Goal: Task Accomplishment & Management: Manage account settings

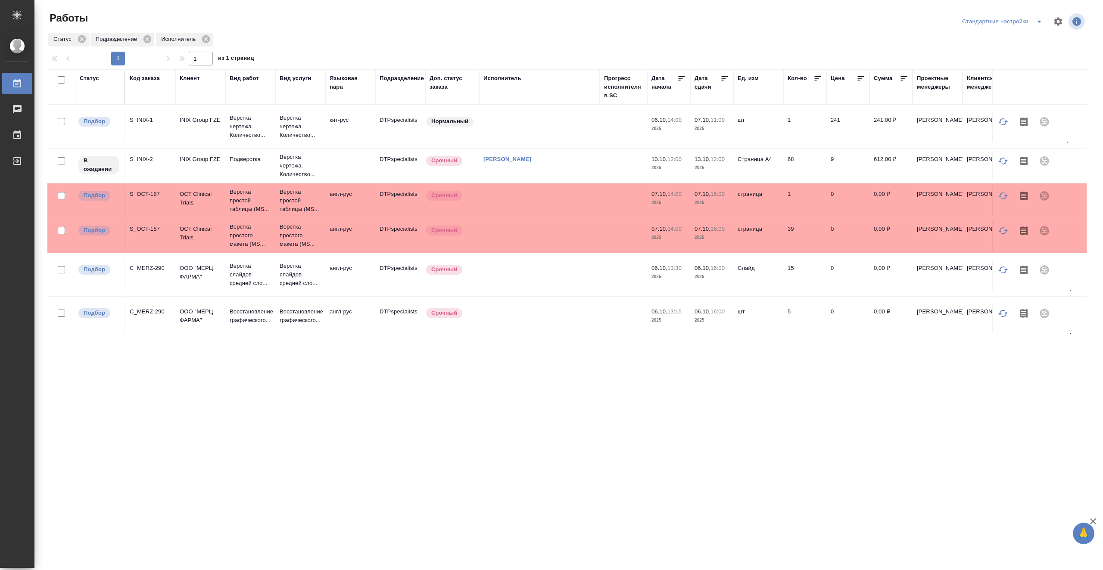
click at [545, 128] on td at bounding box center [539, 127] width 121 height 30
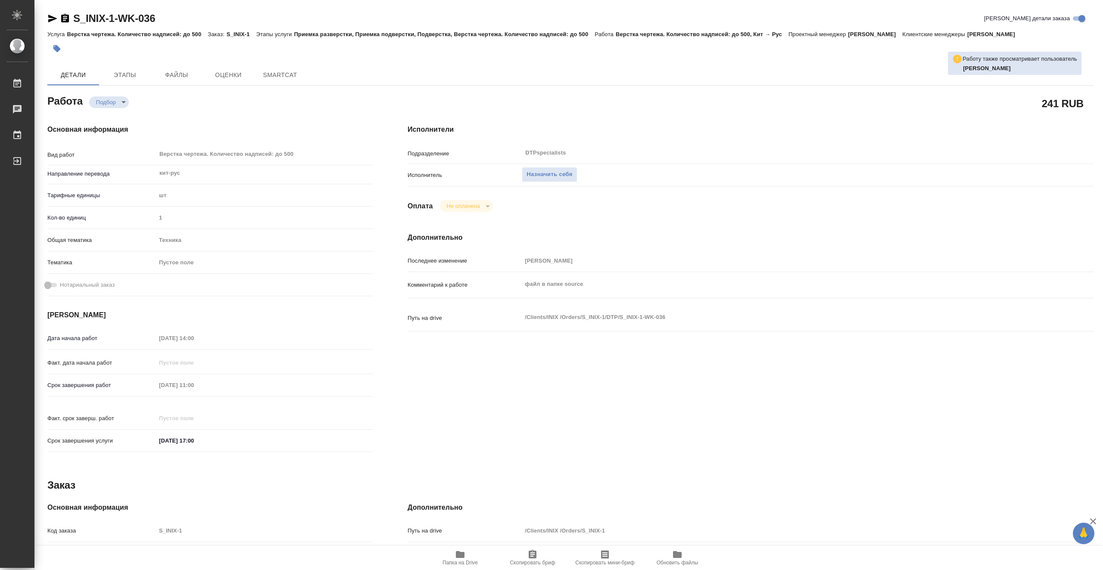
type textarea "x"
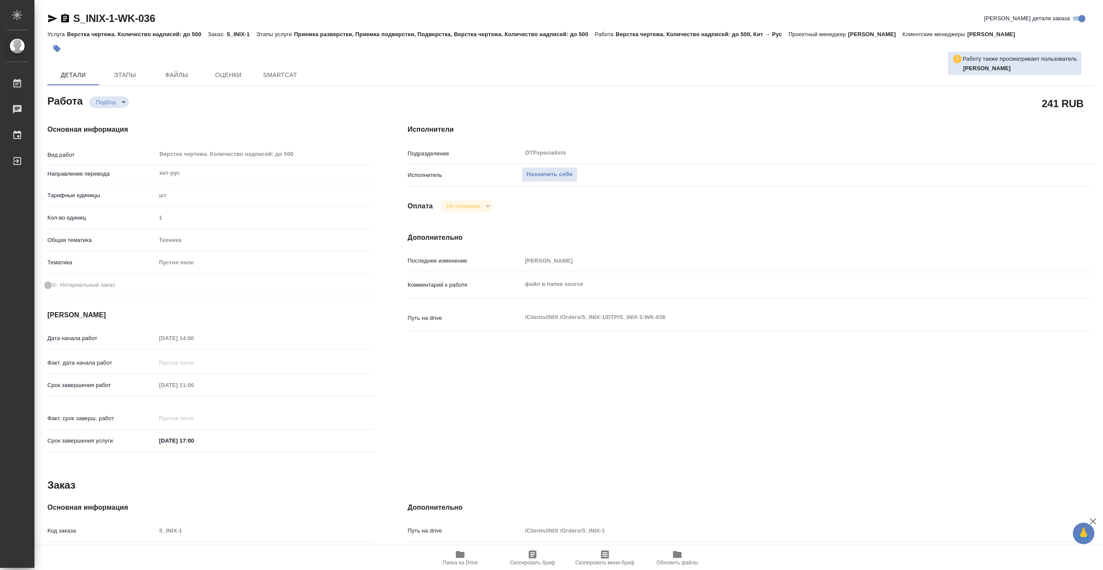
type textarea "x"
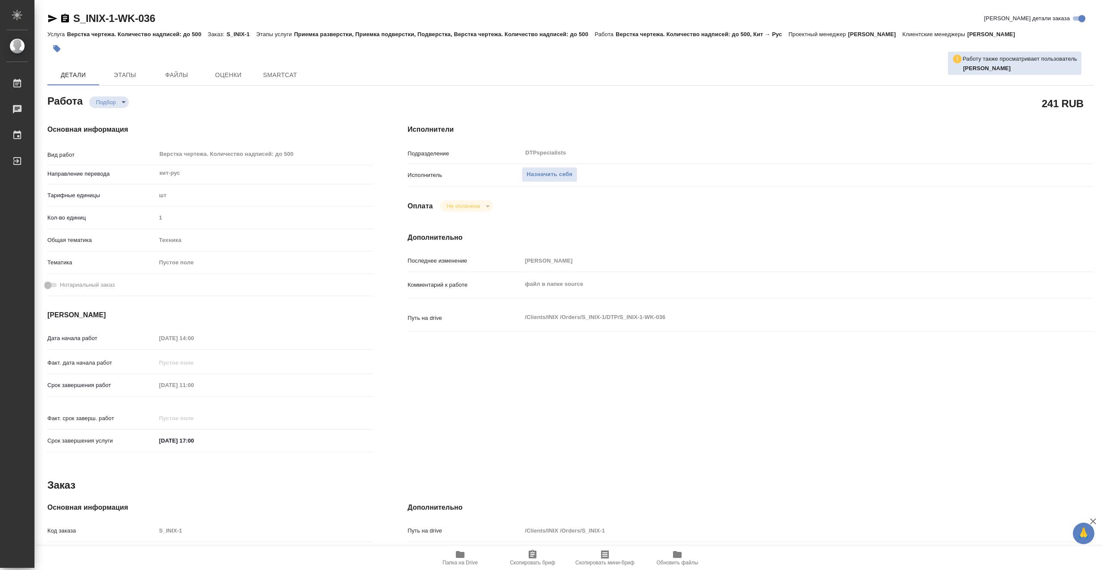
type textarea "x"
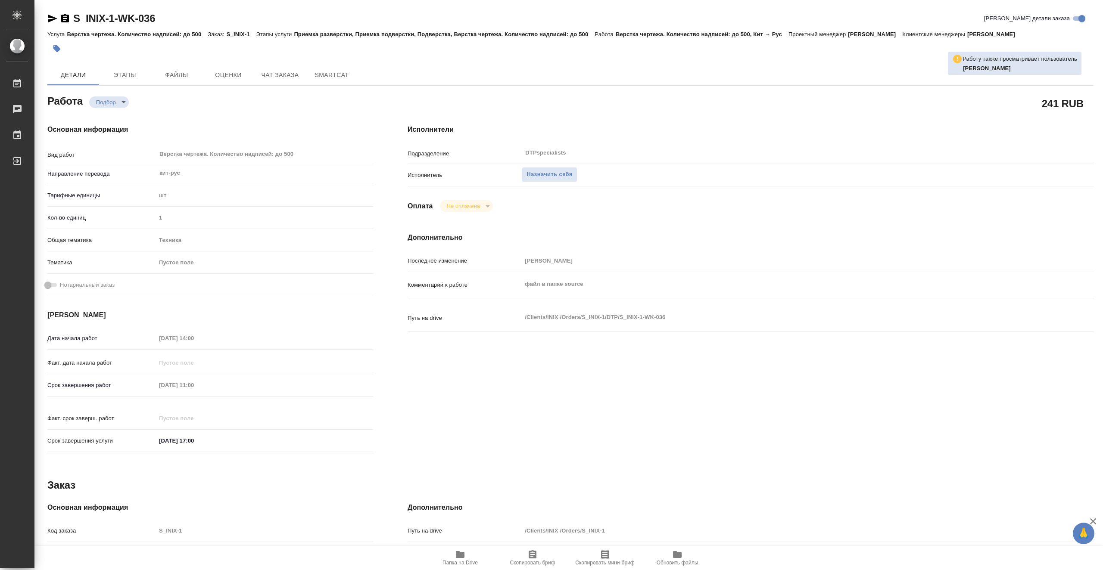
type textarea "x"
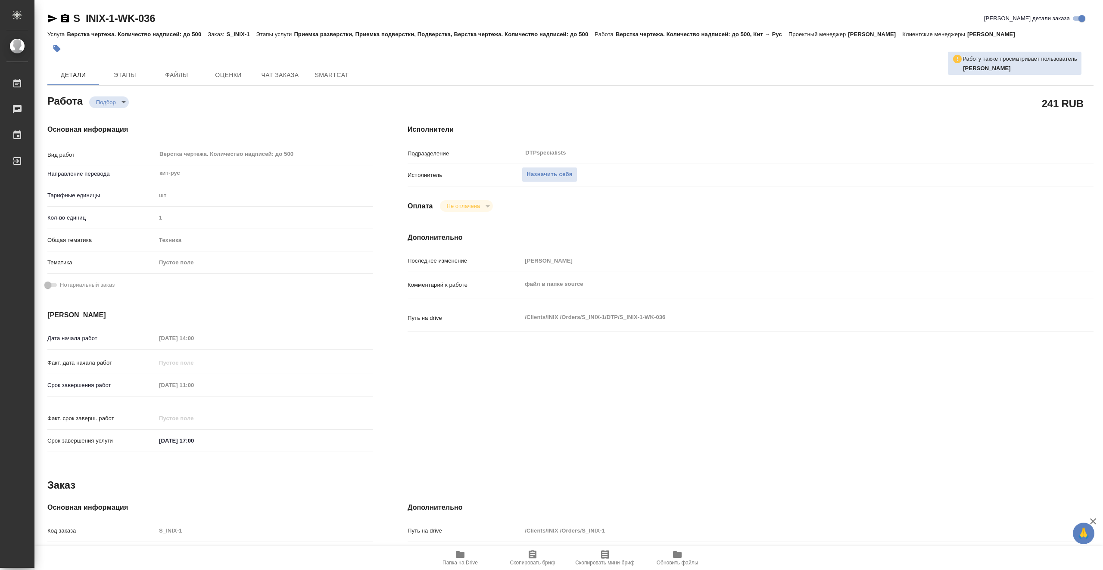
type textarea "x"
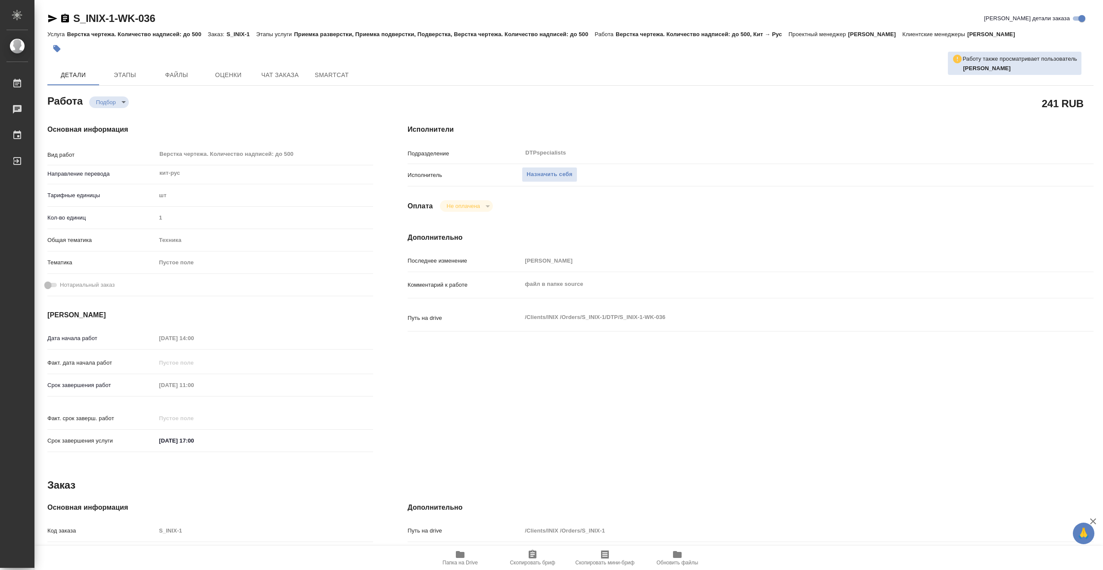
click at [472, 557] on span "Папка на Drive" at bounding box center [460, 558] width 62 height 16
click at [556, 177] on span "Назначить себя" at bounding box center [549, 175] width 46 height 10
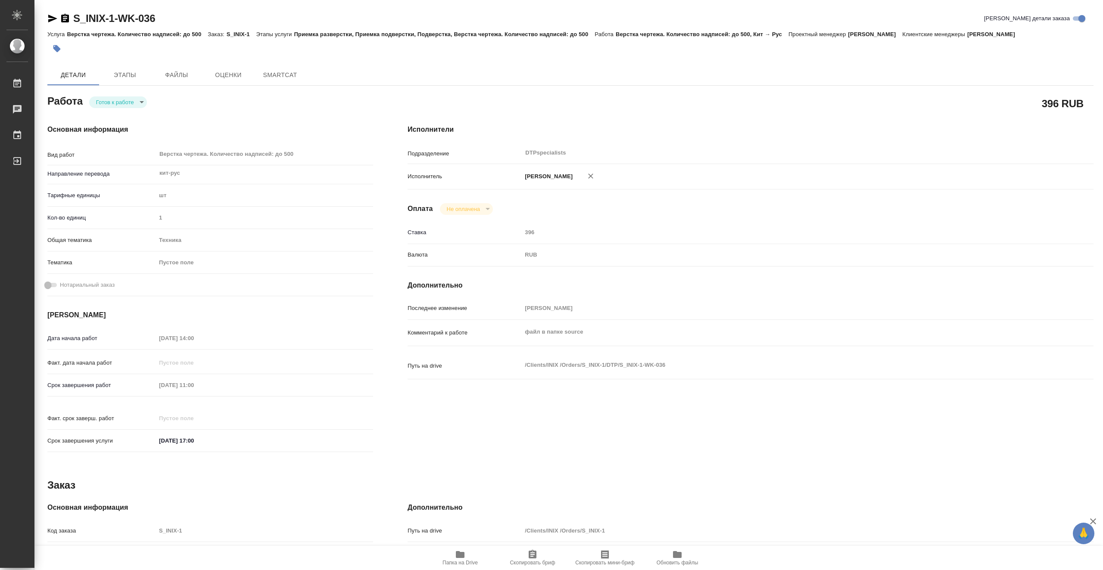
type textarea "x"
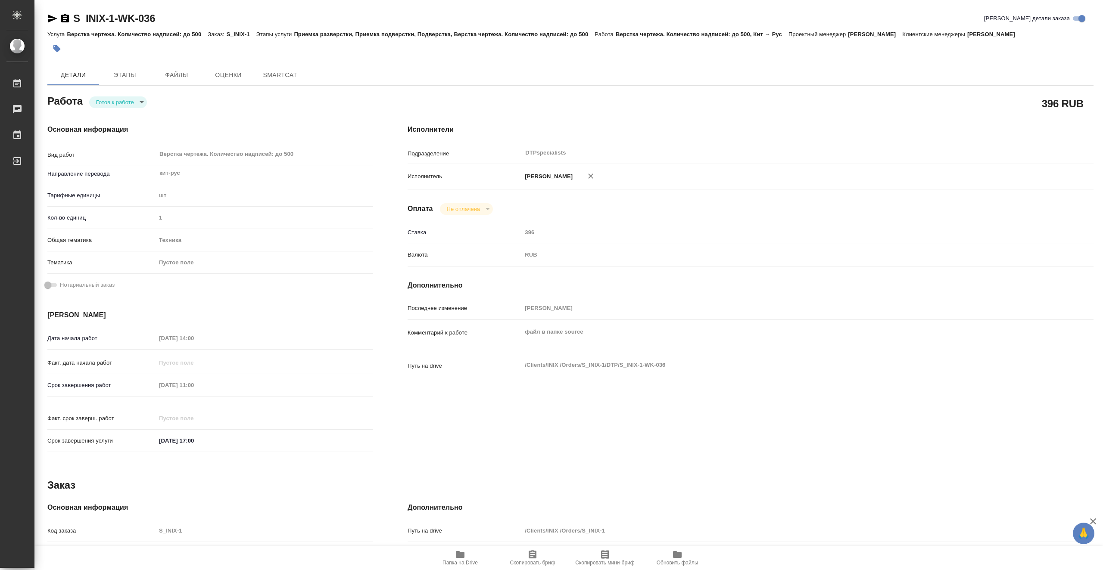
type textarea "x"
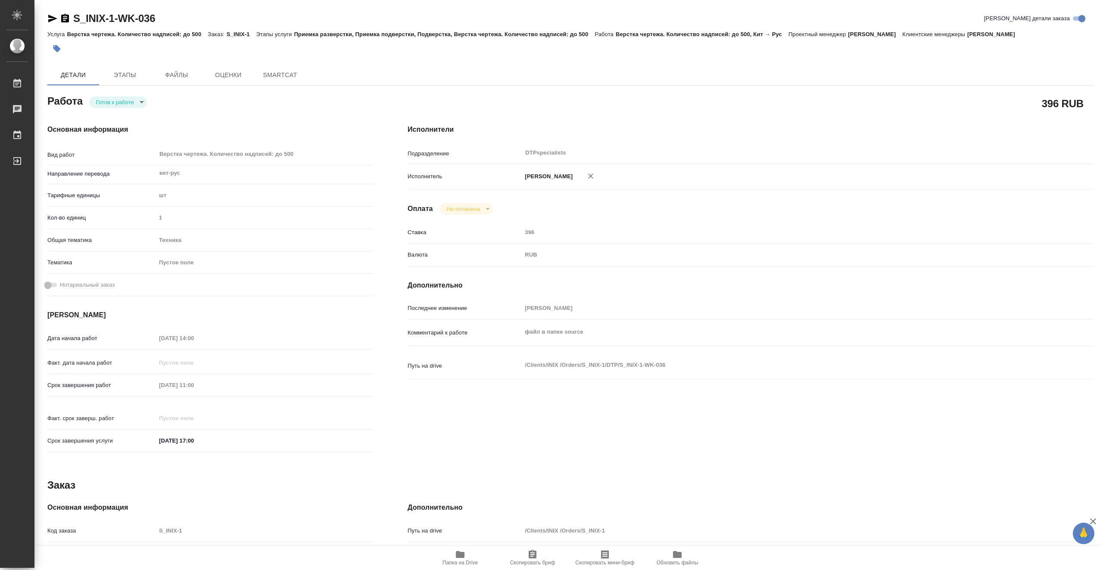
type textarea "x"
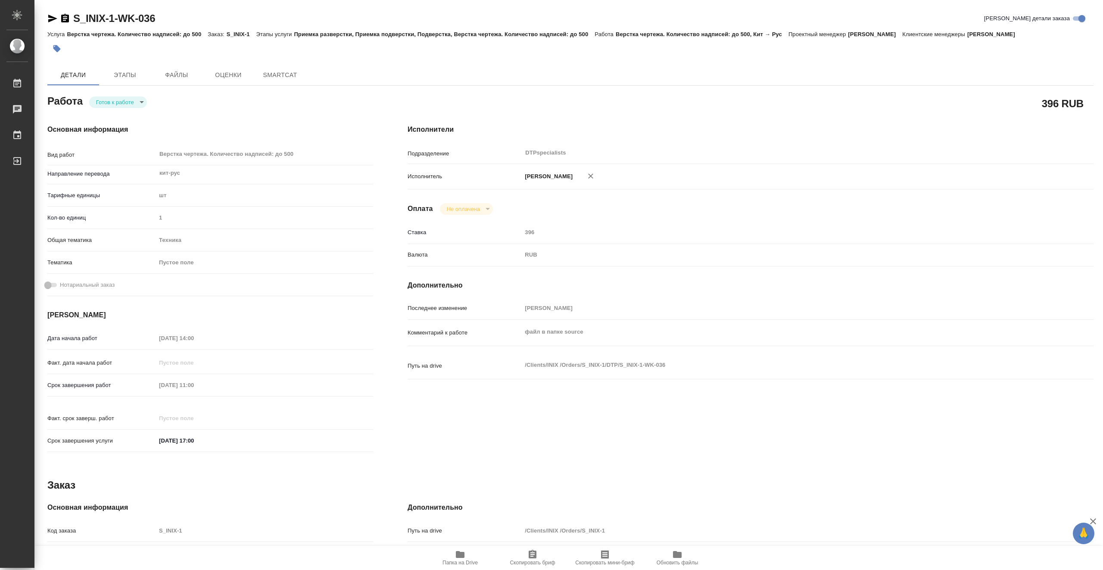
type textarea "x"
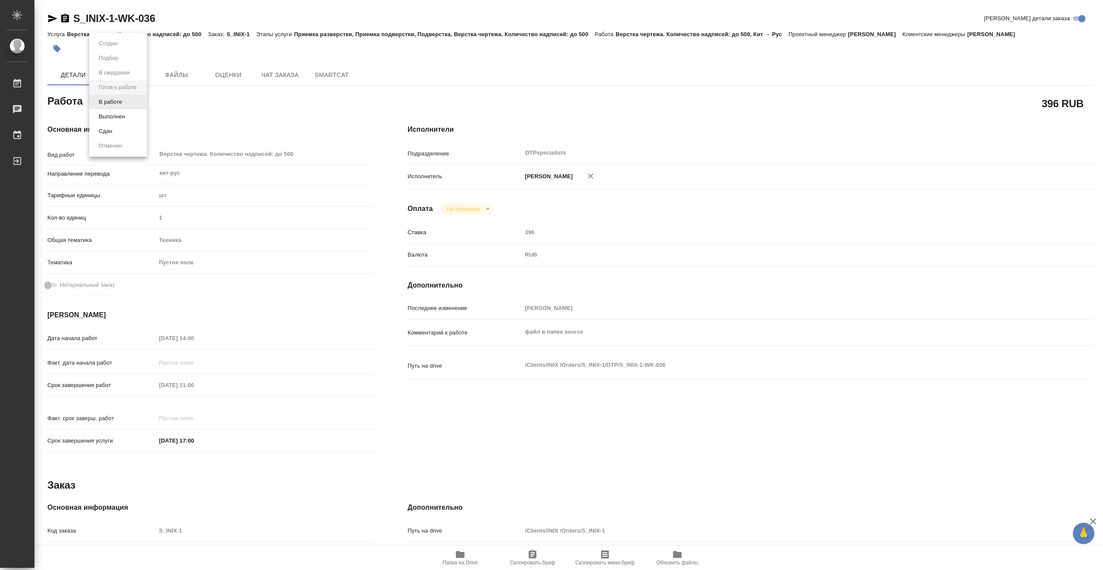
click at [139, 105] on body "🙏 .cls-1 fill:#fff; AWATERA Vasiutchenko Aleksandr Работы Чаты График Выйти S_I…" at bounding box center [551, 285] width 1103 height 570
type textarea "x"
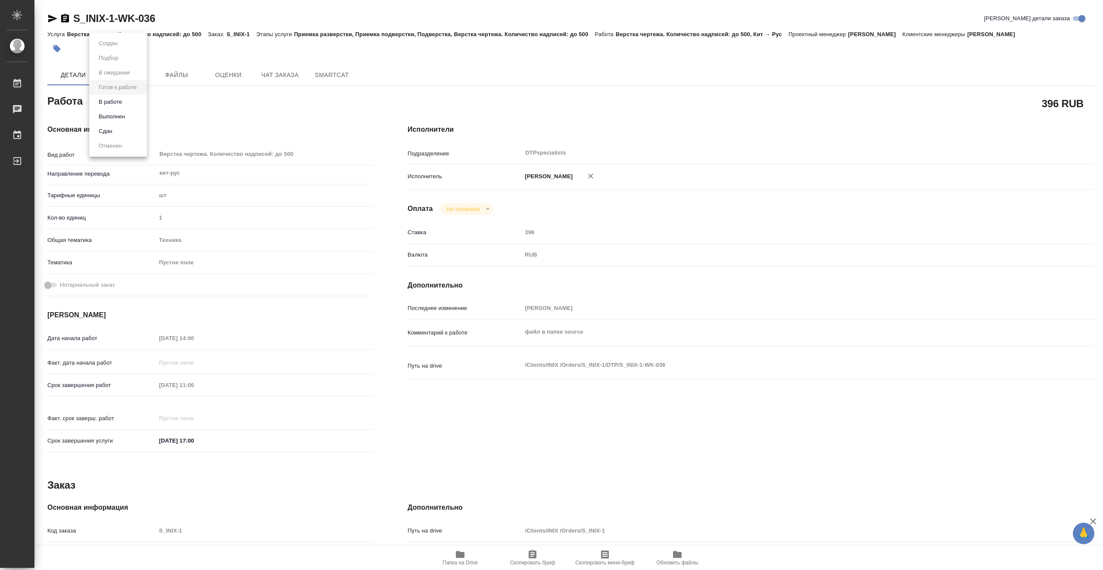
type textarea "x"
click at [138, 105] on li "В работе" at bounding box center [118, 102] width 58 height 15
type textarea "x"
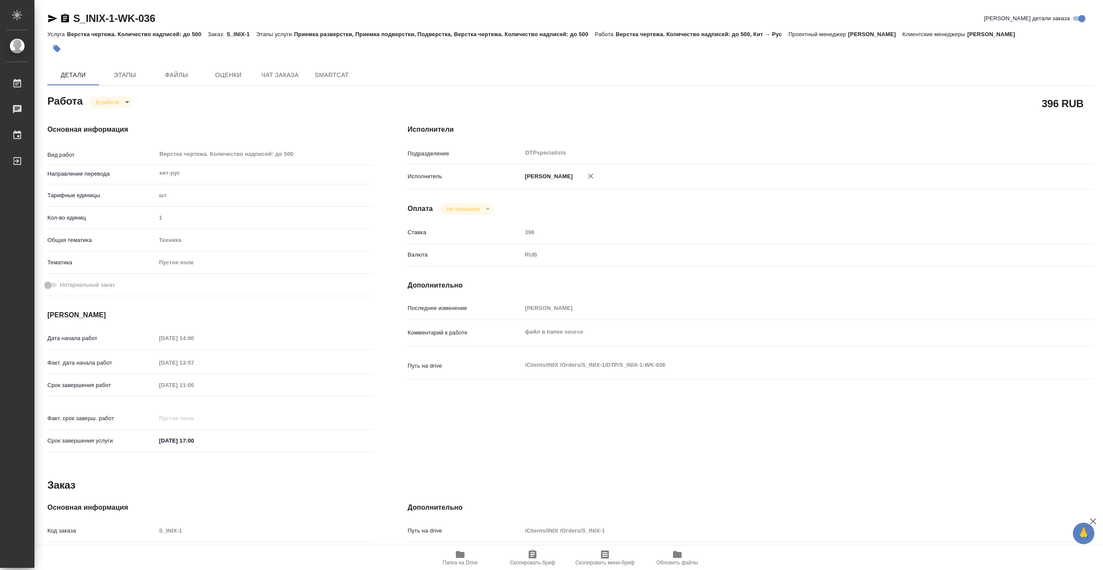
type textarea "x"
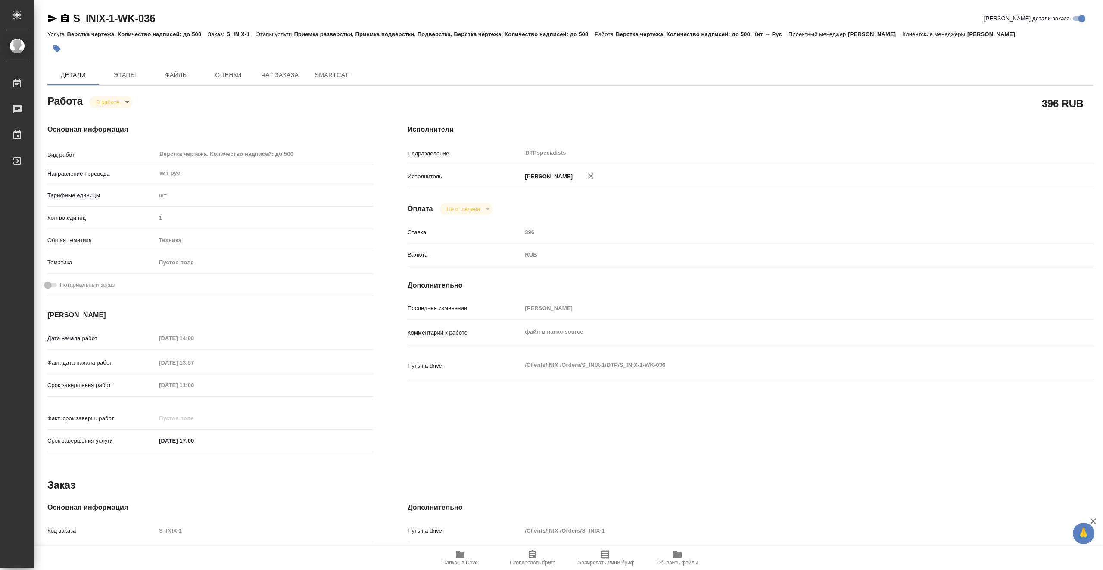
type textarea "x"
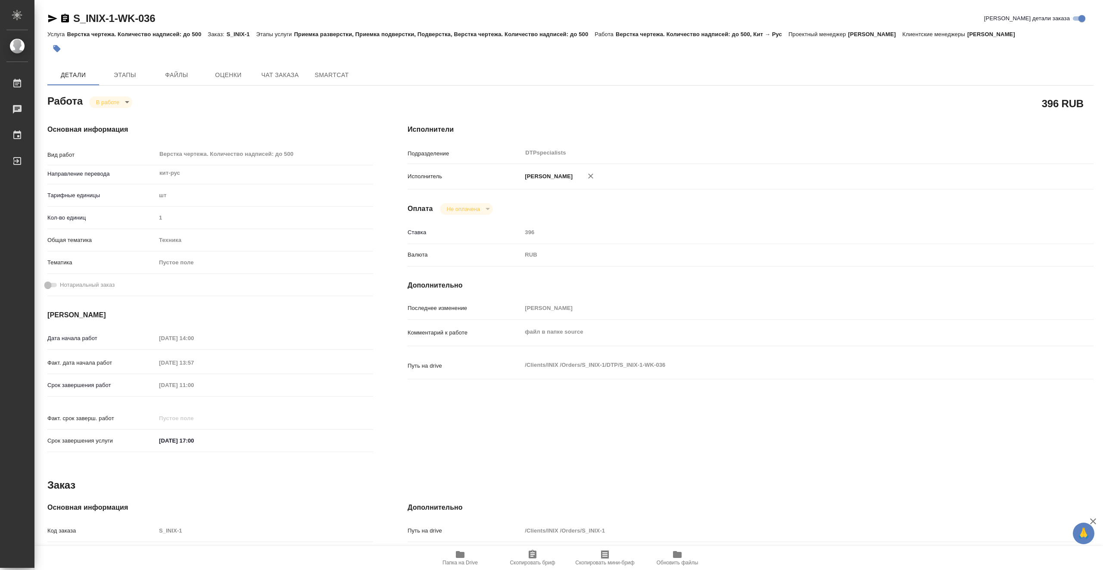
type textarea "x"
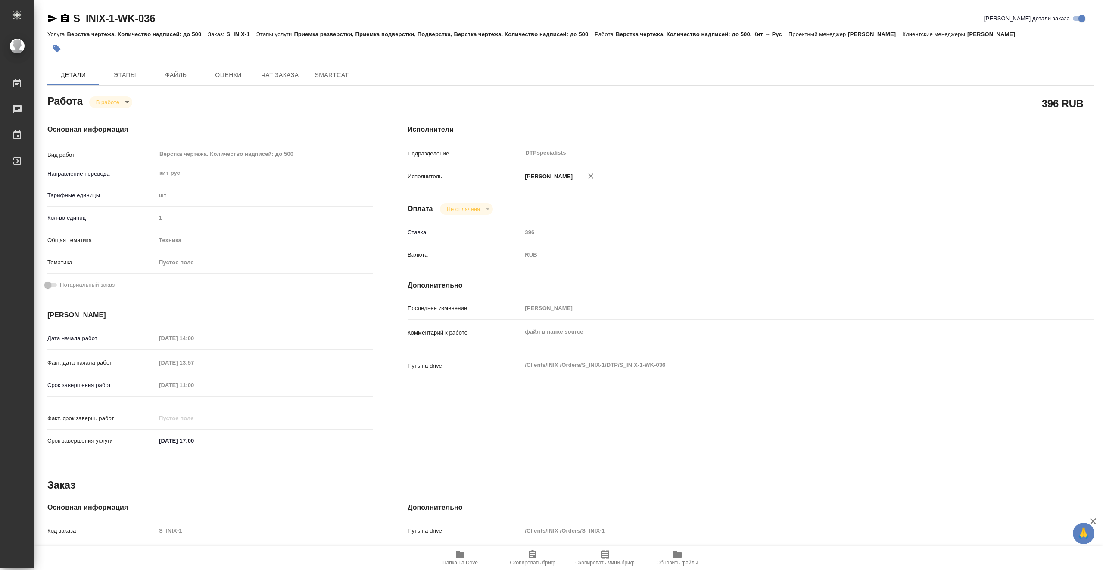
type textarea "x"
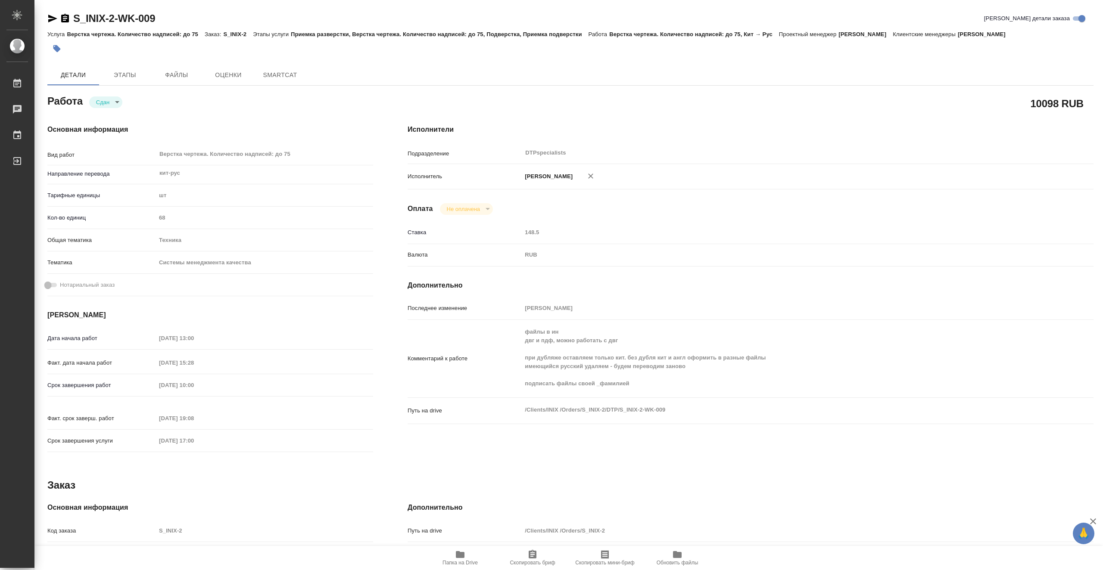
type textarea "x"
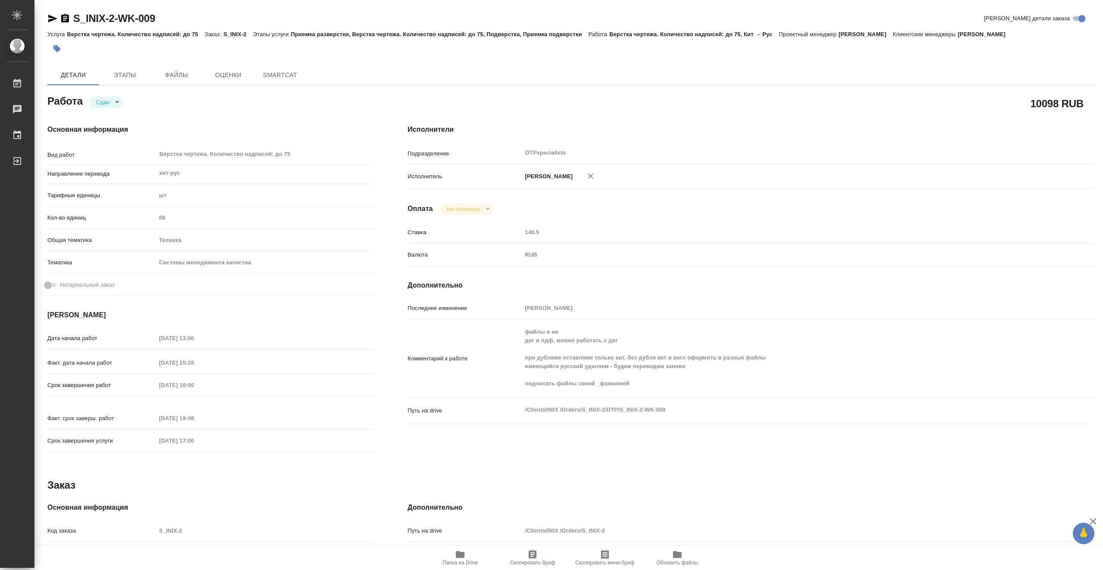
type textarea "x"
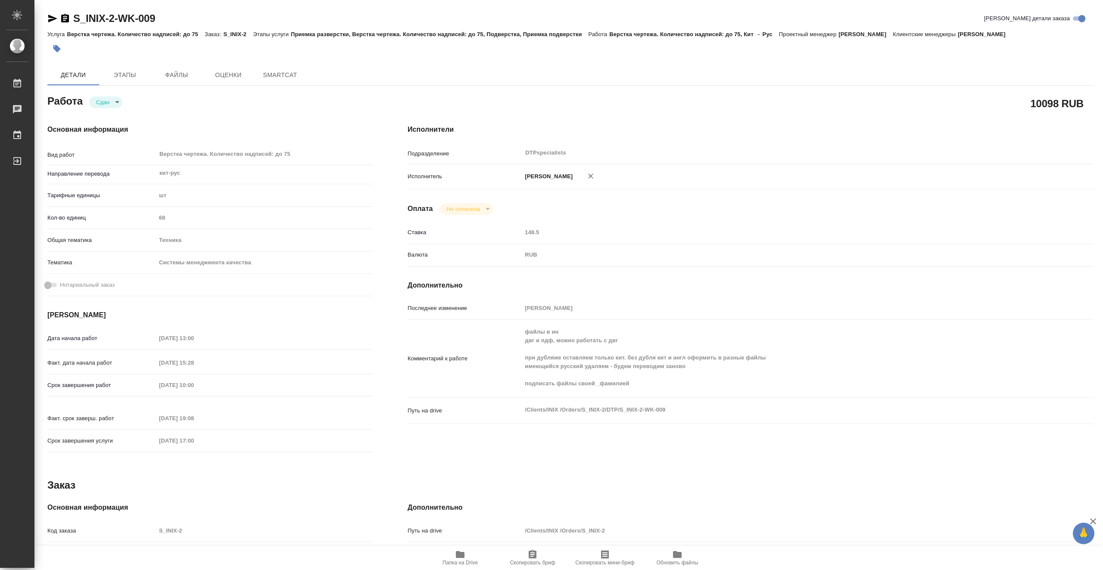
type textarea "x"
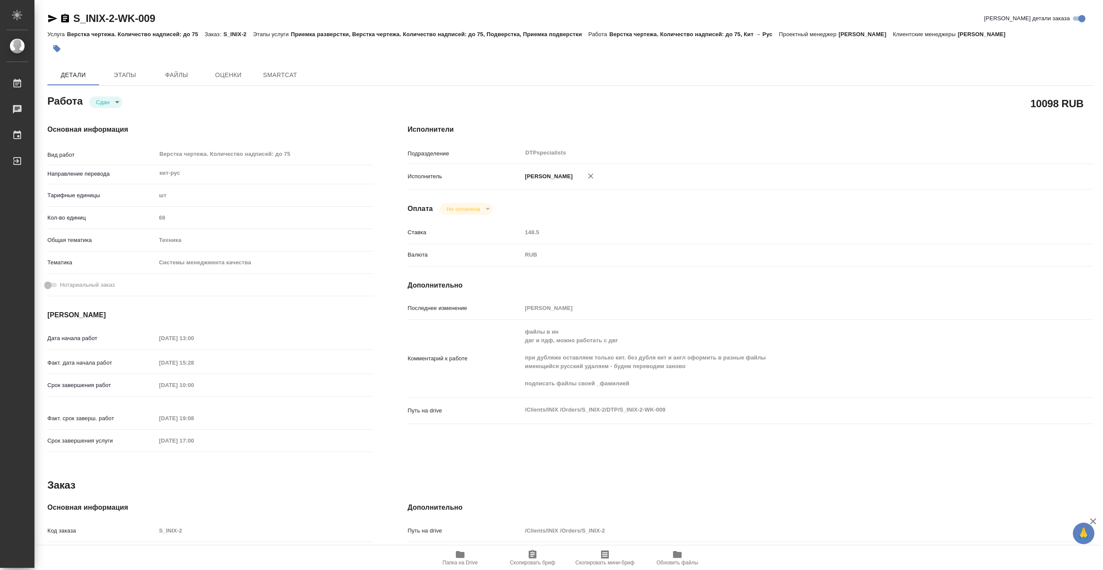
type textarea "x"
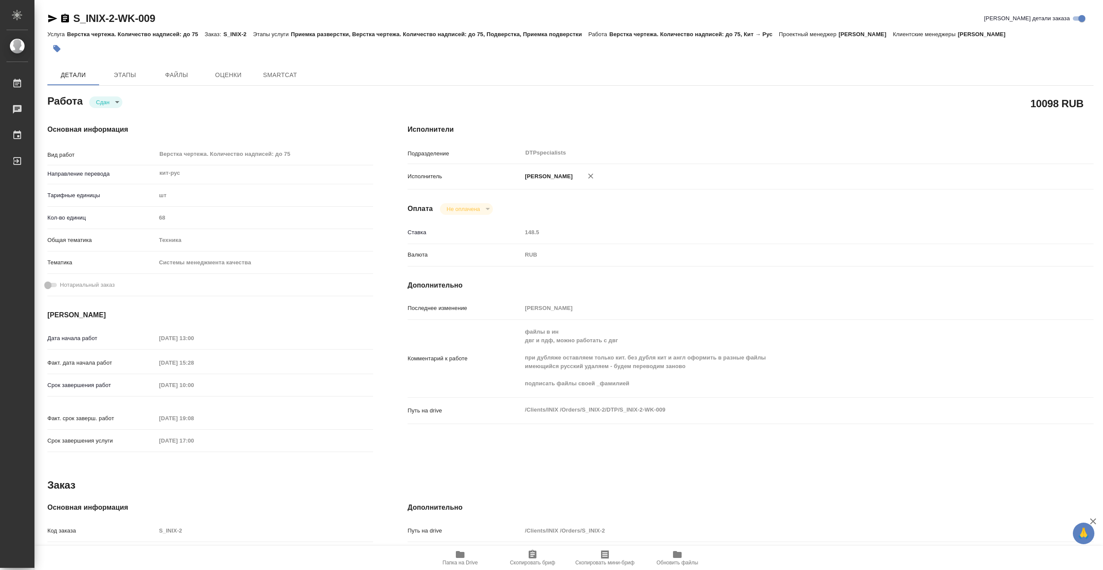
type textarea "x"
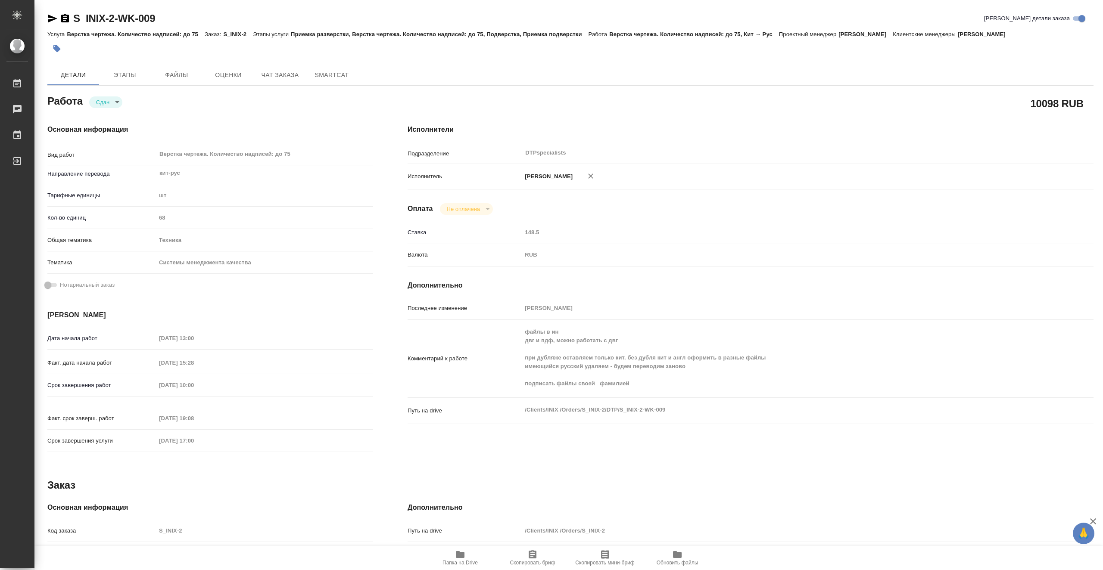
type textarea "x"
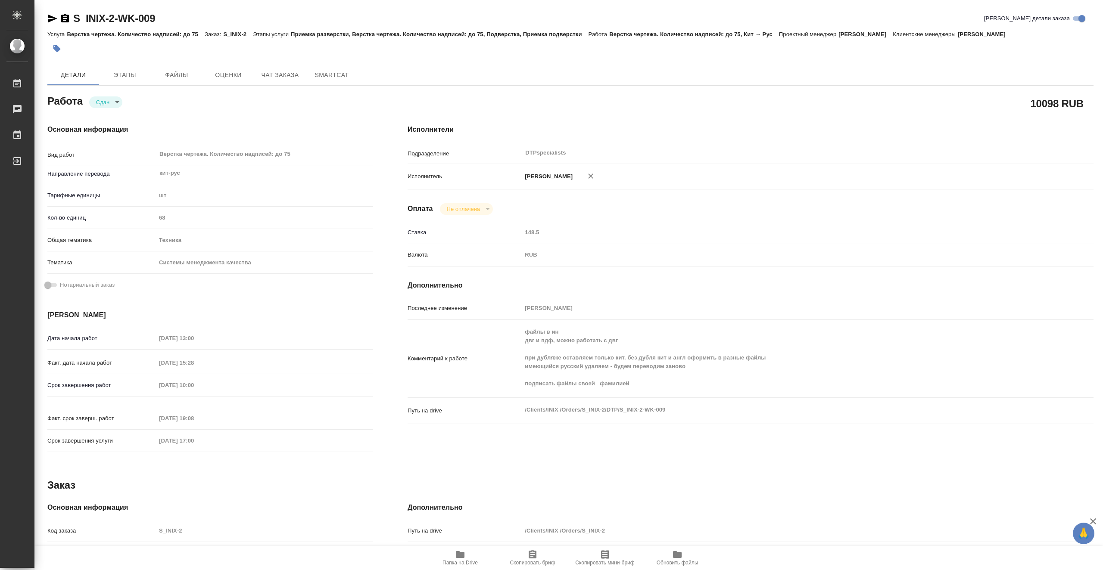
type textarea "x"
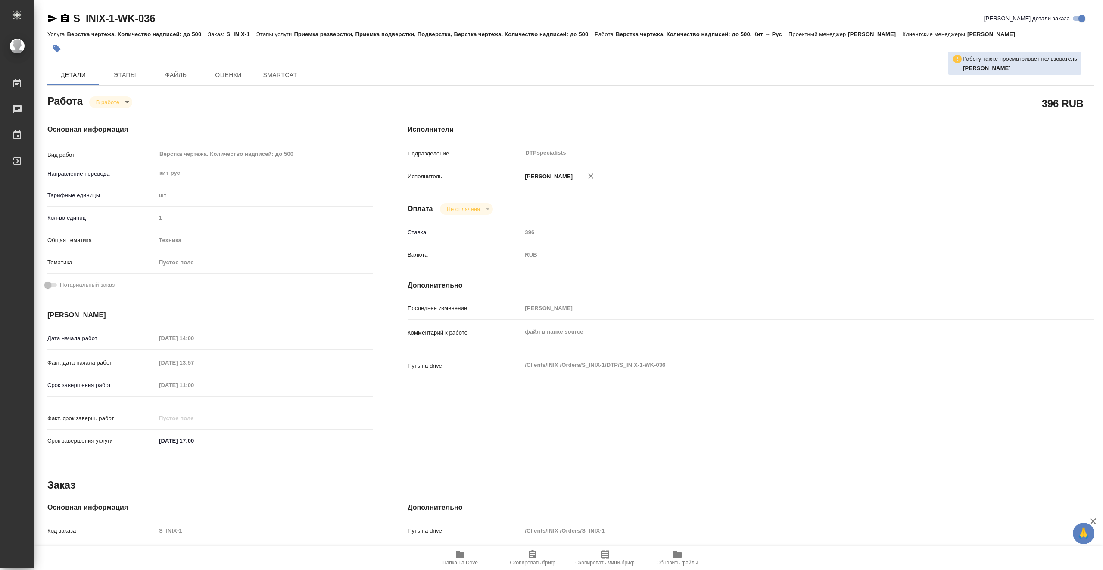
type textarea "x"
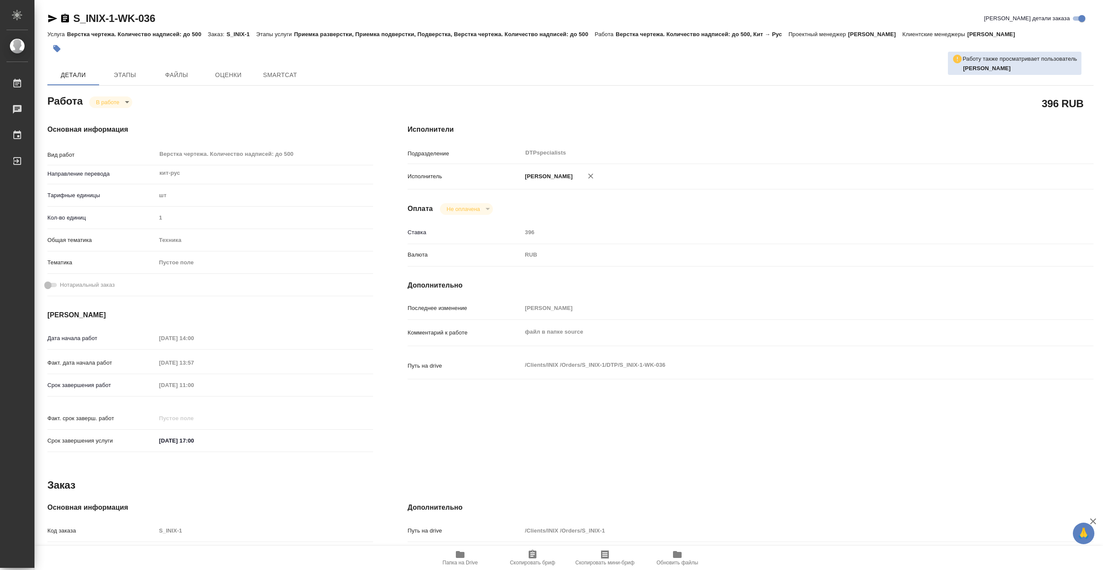
type textarea "x"
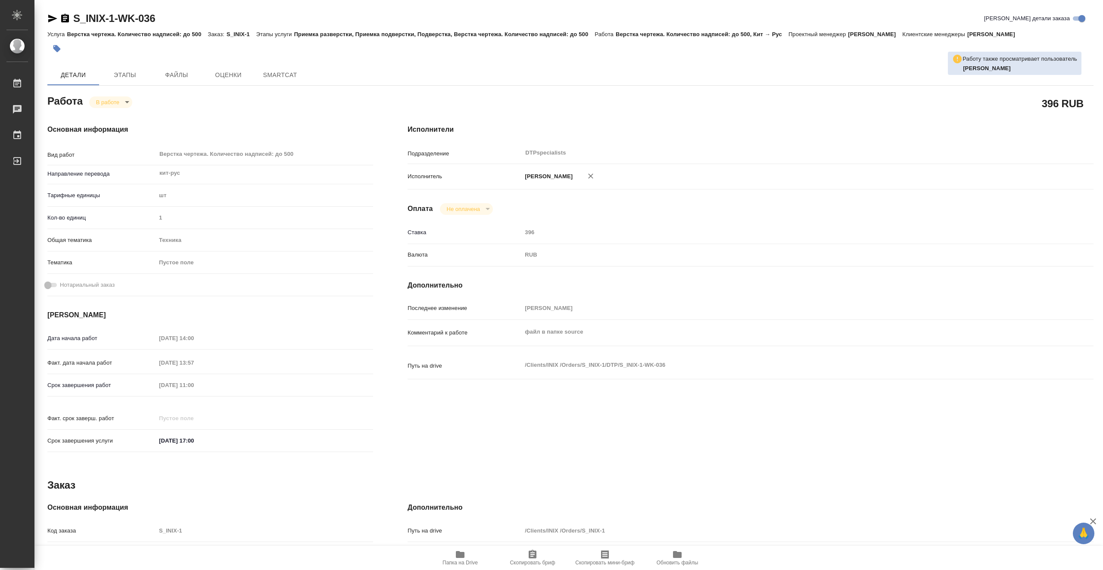
type textarea "x"
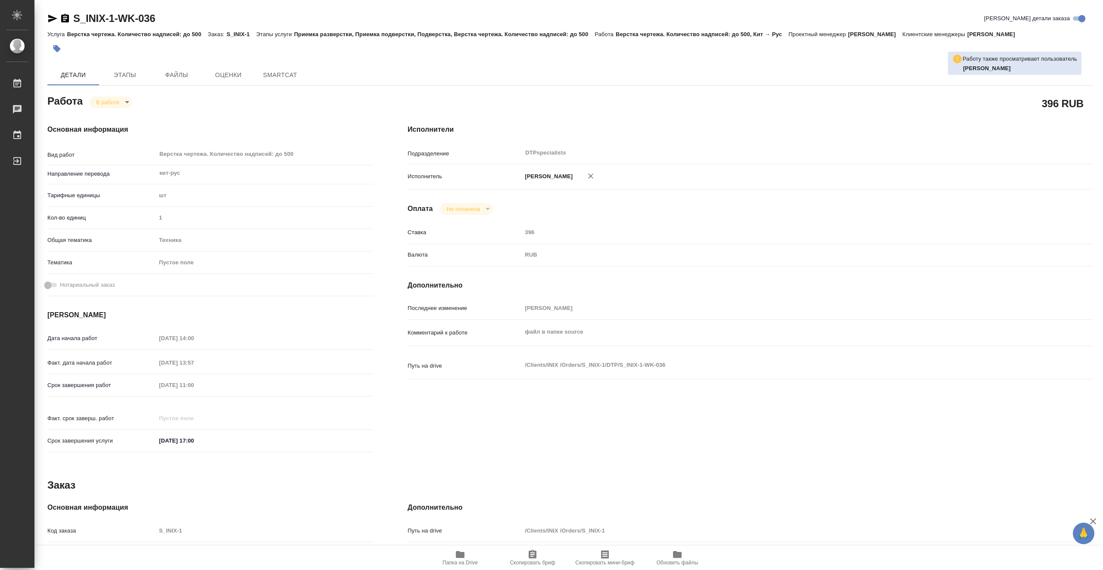
type textarea "x"
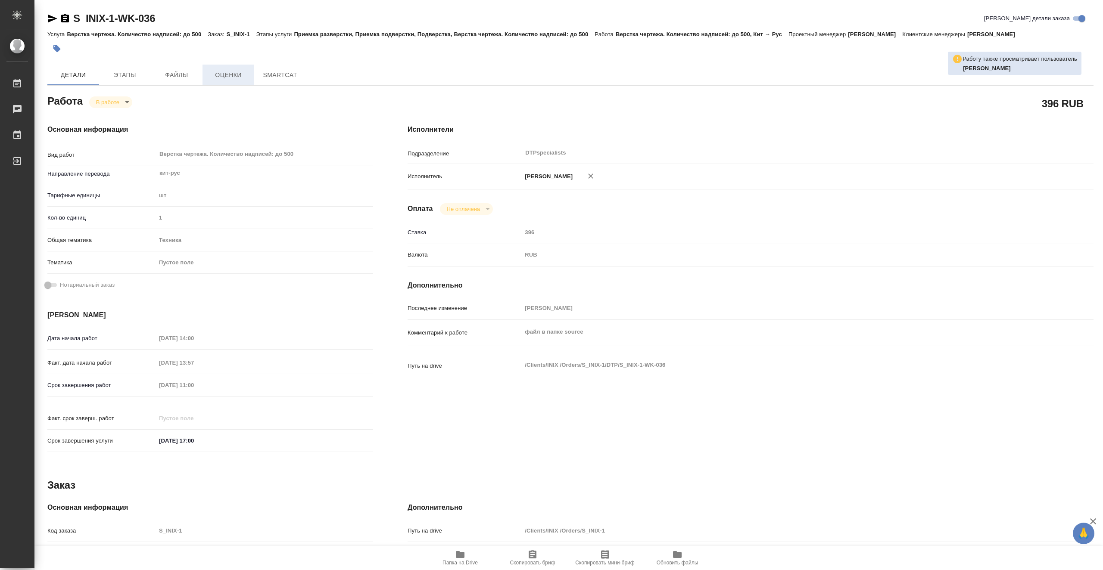
type textarea "x"
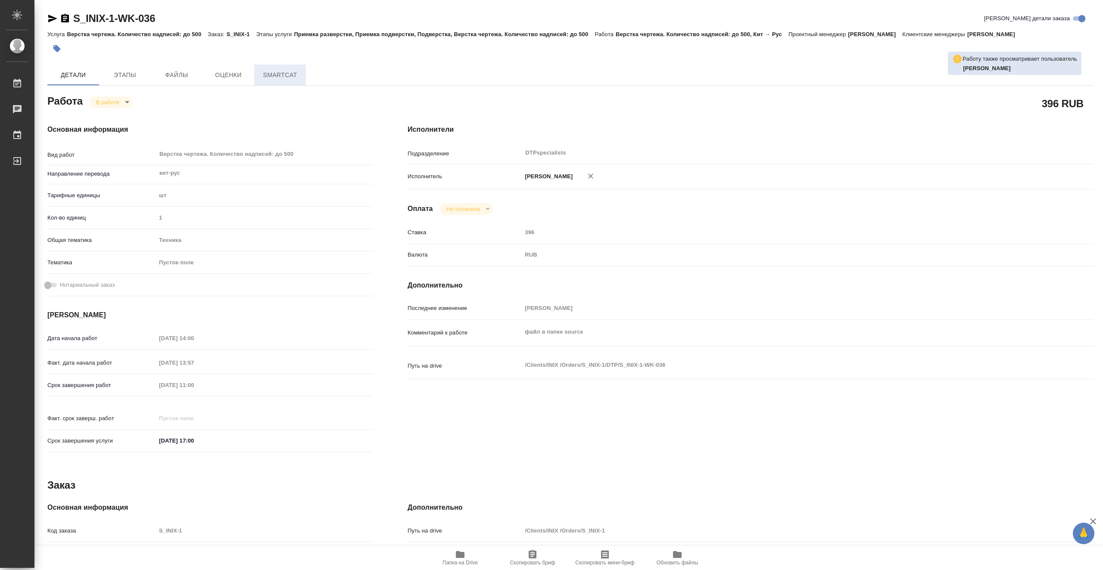
type textarea "x"
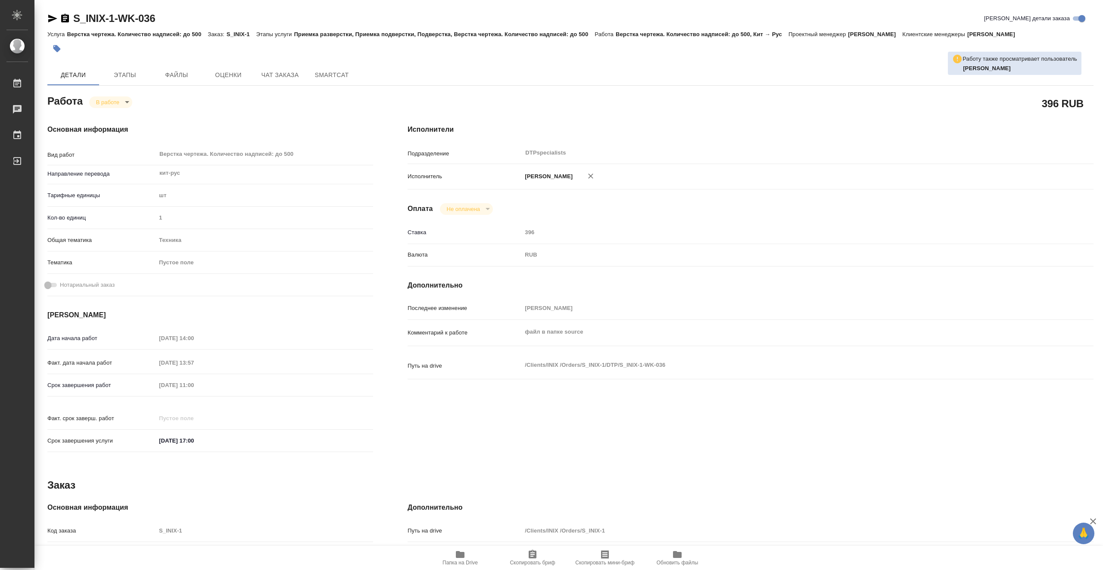
type textarea "x"
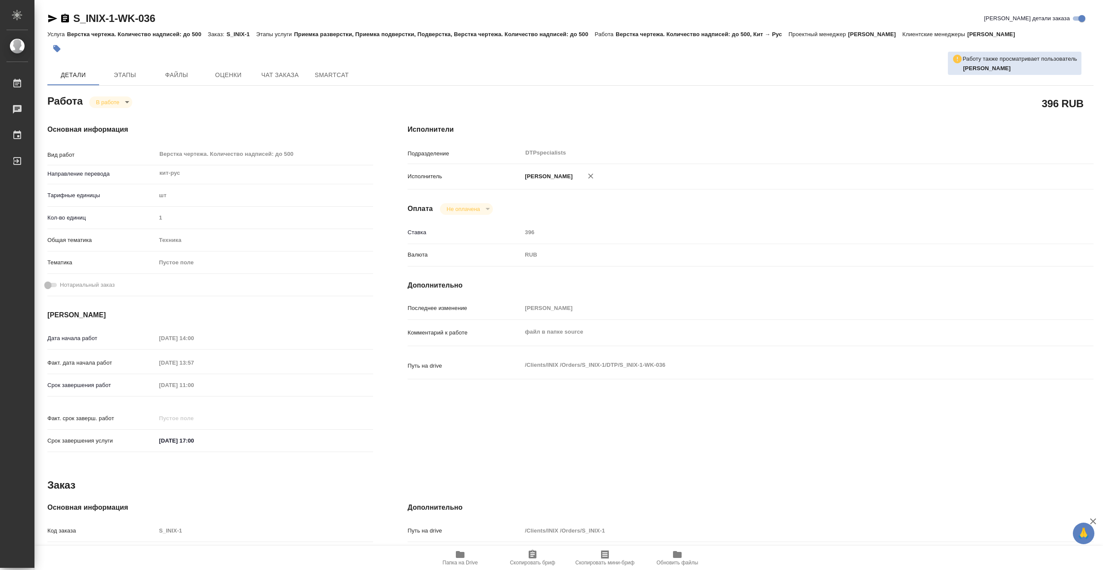
type textarea "x"
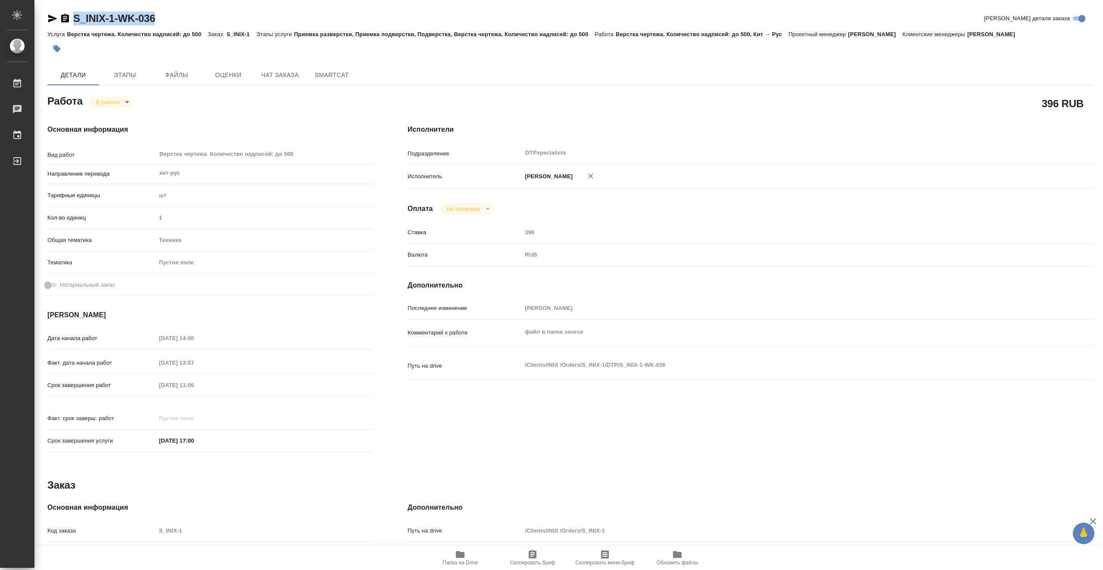
drag, startPoint x: 149, startPoint y: 18, endPoint x: 75, endPoint y: 16, distance: 75.0
click at [75, 16] on div "S_INIX-1-WK-036 Кратко детали заказа" at bounding box center [570, 19] width 1046 height 14
copy link "S_INIX-1-WK-036"
